Goal: Information Seeking & Learning: Check status

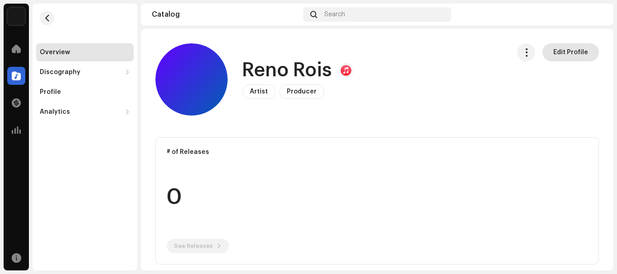
click at [557, 50] on span "Edit Profile" at bounding box center [570, 52] width 35 height 18
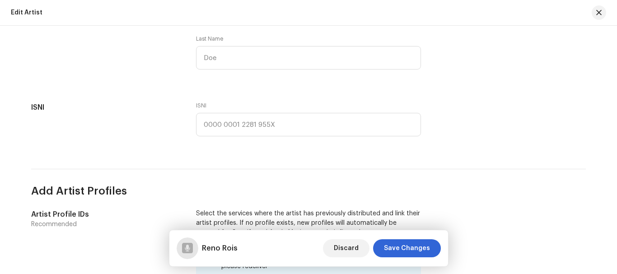
scroll to position [652, 0]
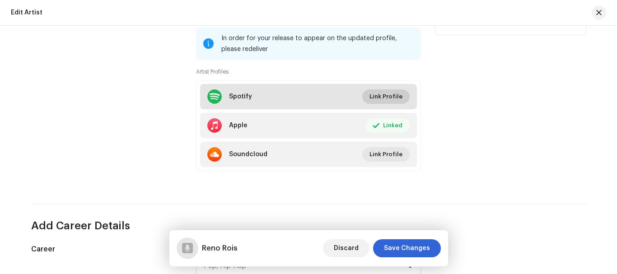
click at [388, 97] on span "Link Profile" at bounding box center [385, 97] width 33 height 18
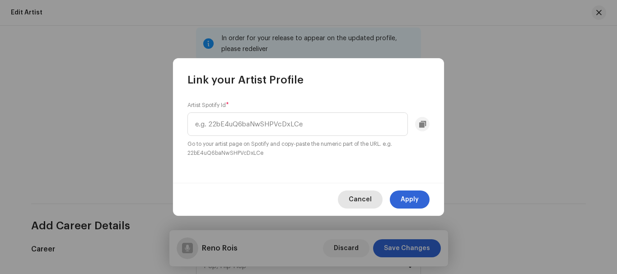
click at [371, 203] on span "Cancel" at bounding box center [360, 200] width 23 height 18
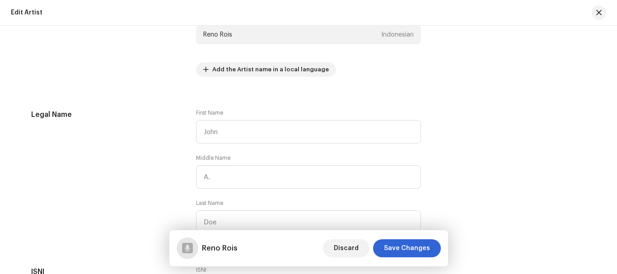
scroll to position [282, 0]
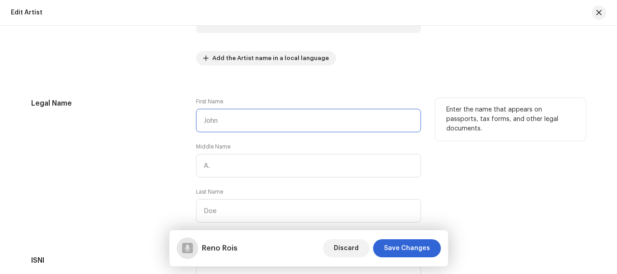
click at [285, 122] on input "text" at bounding box center [308, 120] width 225 height 23
type input "Roeseno"
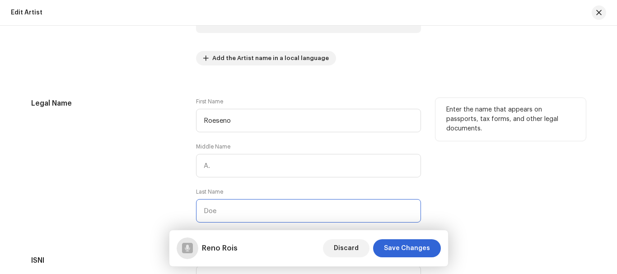
click at [248, 205] on input "text" at bounding box center [308, 210] width 225 height 23
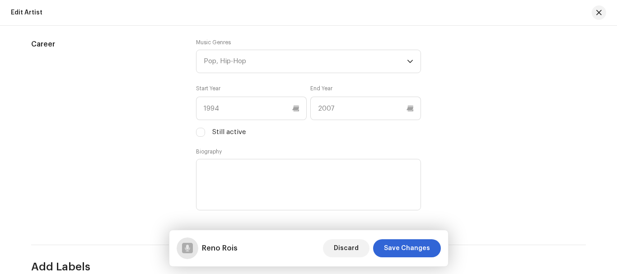
scroll to position [849, 0]
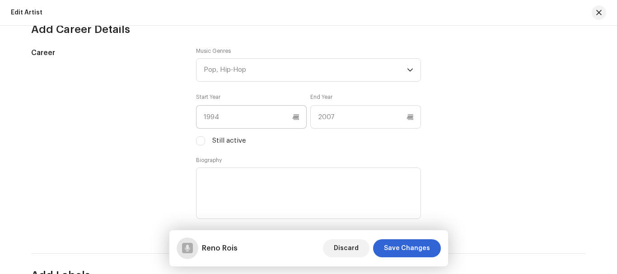
type input "Rois"
click at [285, 112] on input "text" at bounding box center [251, 116] width 111 height 23
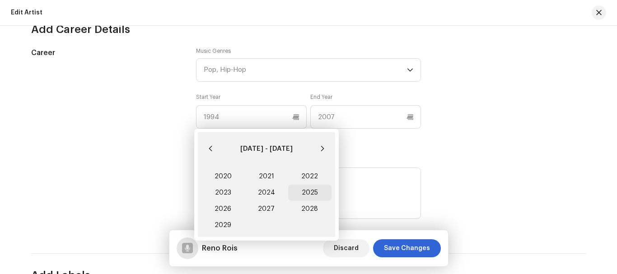
click at [304, 191] on span "2025" at bounding box center [309, 193] width 43 height 16
type input "2025"
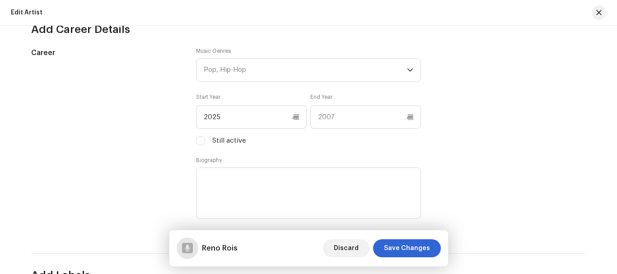
click at [234, 140] on label "Still active" at bounding box center [228, 141] width 33 height 10
click at [205, 140] on input "Still active" at bounding box center [200, 140] width 9 height 9
checkbox input "true"
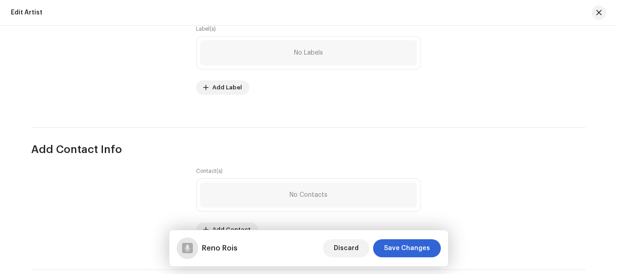
scroll to position [1173, 0]
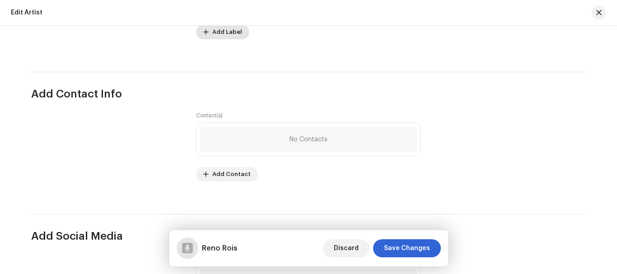
click at [232, 32] on span "Add Label" at bounding box center [227, 32] width 30 height 18
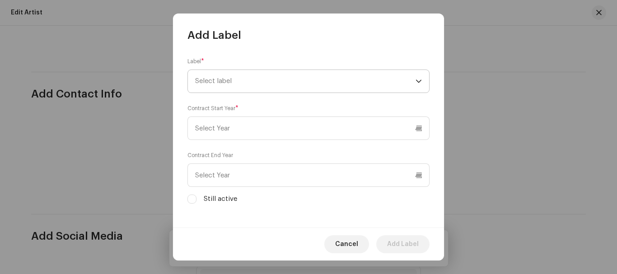
click at [244, 91] on span "Select label" at bounding box center [305, 81] width 220 height 23
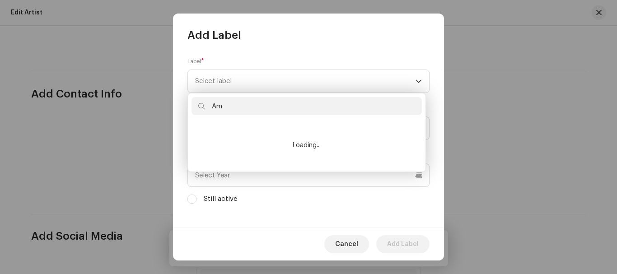
type input "Ama"
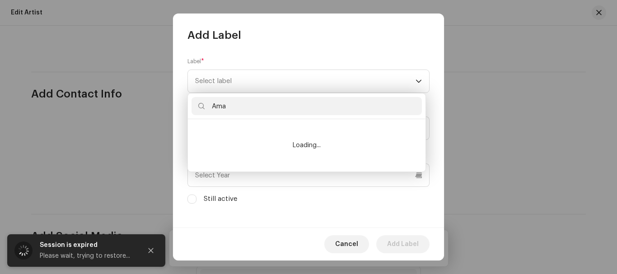
click at [262, 111] on input "Ama" at bounding box center [307, 106] width 230 height 18
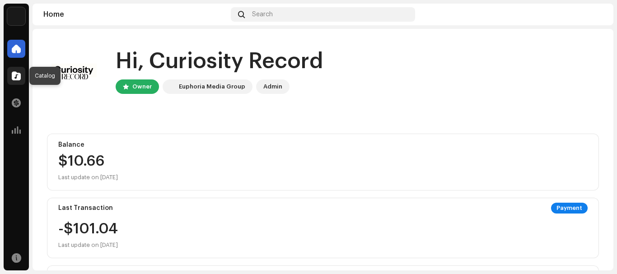
click at [11, 76] on div at bounding box center [16, 76] width 18 height 18
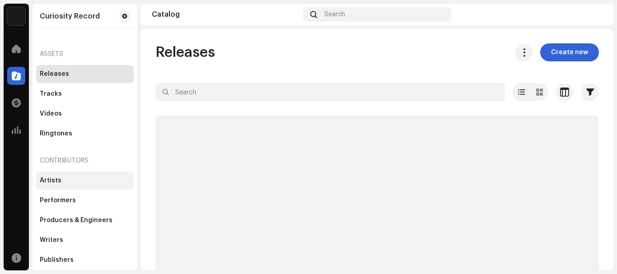
click at [59, 181] on div "Artists" at bounding box center [51, 180] width 22 height 7
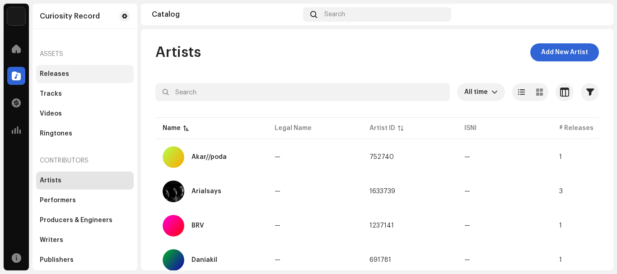
click at [42, 70] on div "Releases" at bounding box center [85, 74] width 98 height 18
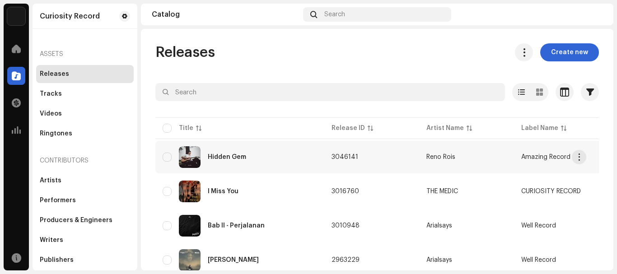
click at [332, 159] on span "3046141" at bounding box center [345, 157] width 27 height 6
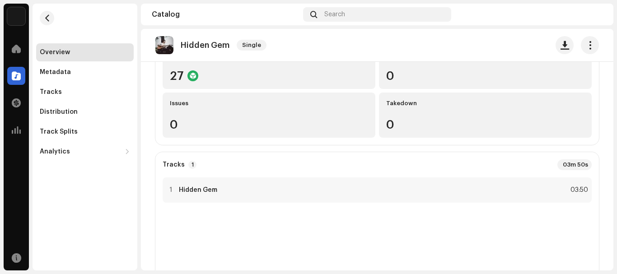
scroll to position [111, 0]
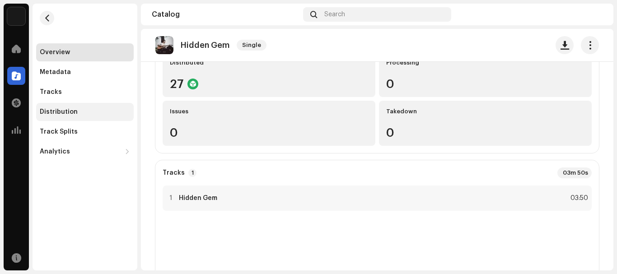
click at [55, 109] on div "Distribution" at bounding box center [59, 111] width 38 height 7
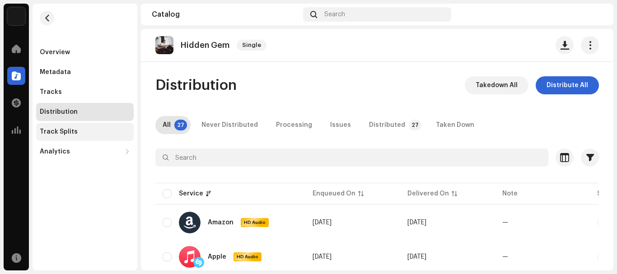
click at [89, 138] on div "Track Splits" at bounding box center [85, 132] width 98 height 18
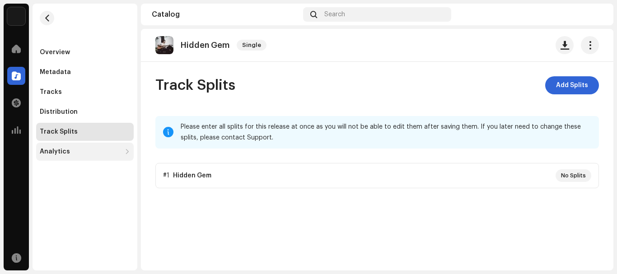
click at [84, 150] on div "Analytics" at bounding box center [80, 151] width 81 height 7
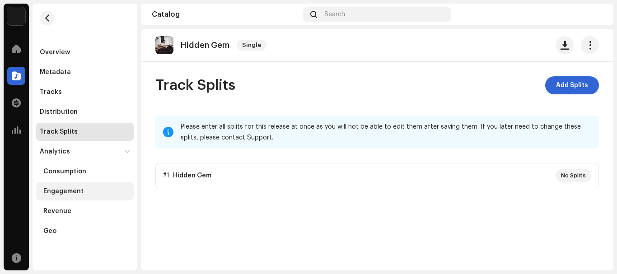
click at [69, 194] on div "Engagement" at bounding box center [63, 191] width 40 height 7
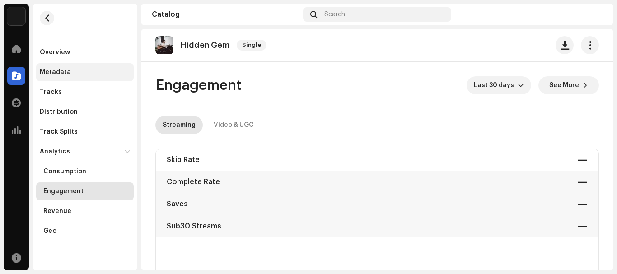
click at [80, 79] on div "Metadata" at bounding box center [85, 72] width 98 height 18
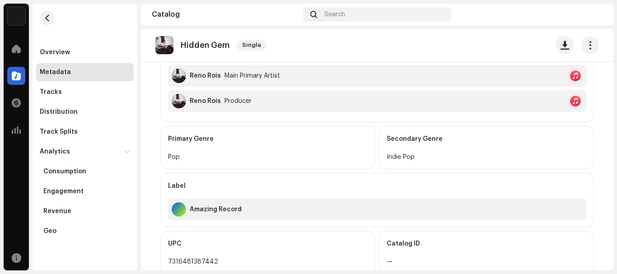
scroll to position [337, 0]
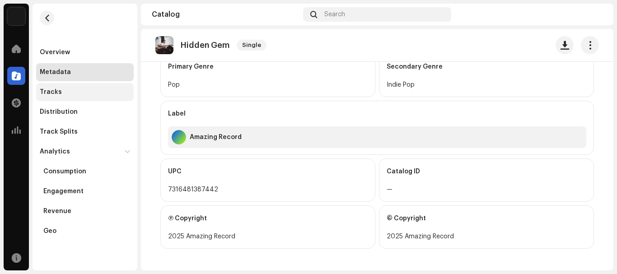
click at [97, 94] on div "Tracks" at bounding box center [85, 92] width 90 height 7
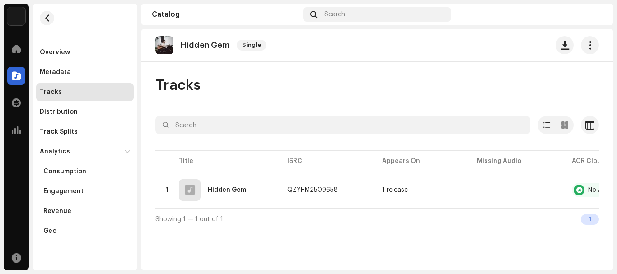
scroll to position [0, 238]
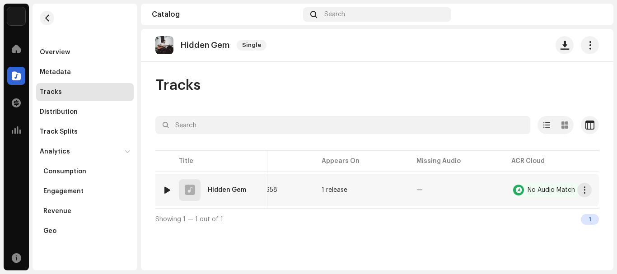
click at [333, 185] on td "1 release" at bounding box center [361, 190] width 95 height 33
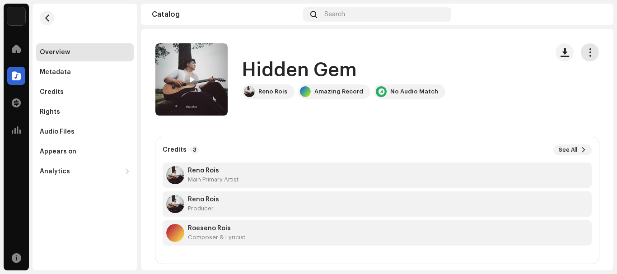
click at [581, 51] on button "button" at bounding box center [590, 52] width 18 height 18
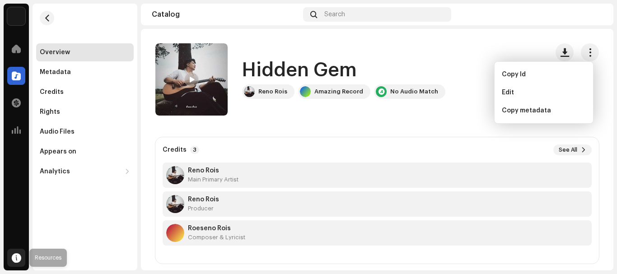
drag, startPoint x: 171, startPoint y: 212, endPoint x: 15, endPoint y: 260, distance: 163.5
click at [15, 260] on div "Curiosity Record Home Catalog Transactions Analytics Resources Overview Metadat…" at bounding box center [308, 137] width 617 height 274
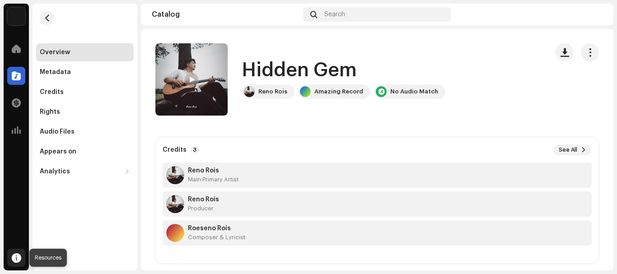
click at [15, 260] on span at bounding box center [16, 257] width 9 height 7
